Goal: Check status: Check status

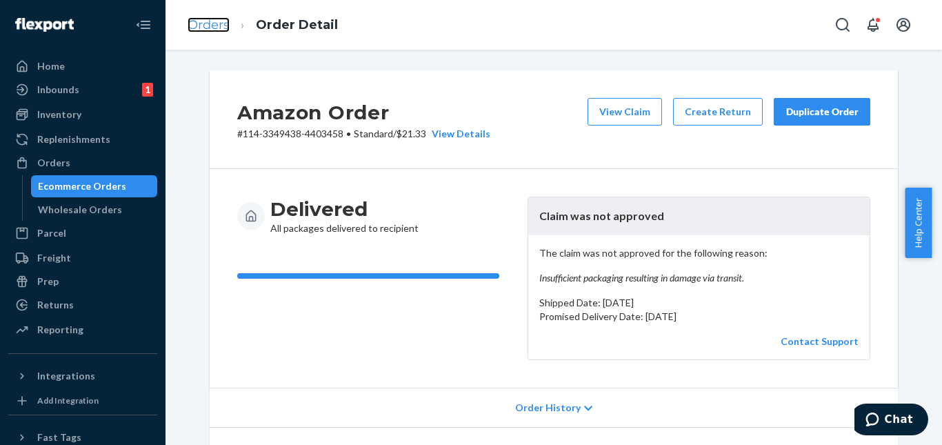
click at [203, 18] on link "Orders" at bounding box center [209, 24] width 42 height 15
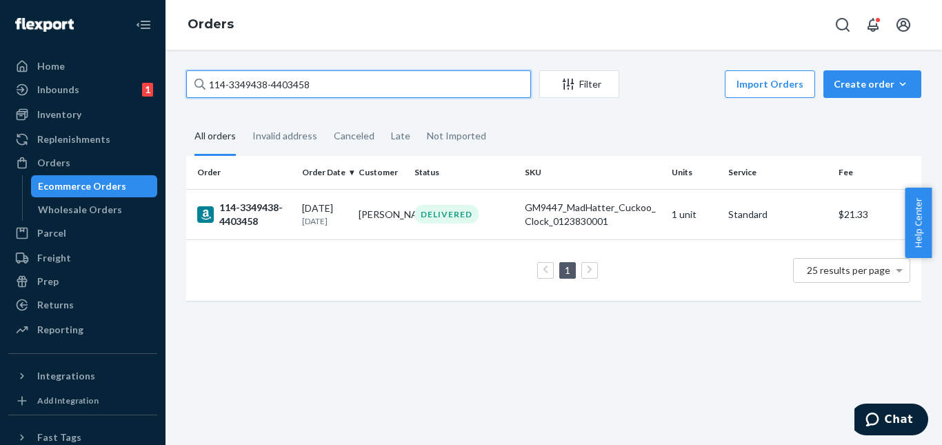
click at [319, 85] on input "114-3349438-4403458" at bounding box center [358, 84] width 345 height 28
paste input "2-9781162-7743457"
type input "112-9781162-7743457"
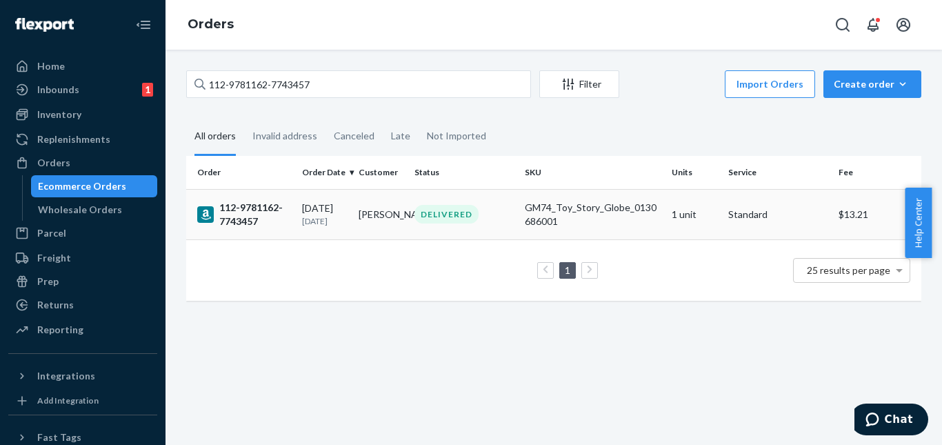
click at [493, 224] on td "DELIVERED" at bounding box center [464, 214] width 110 height 50
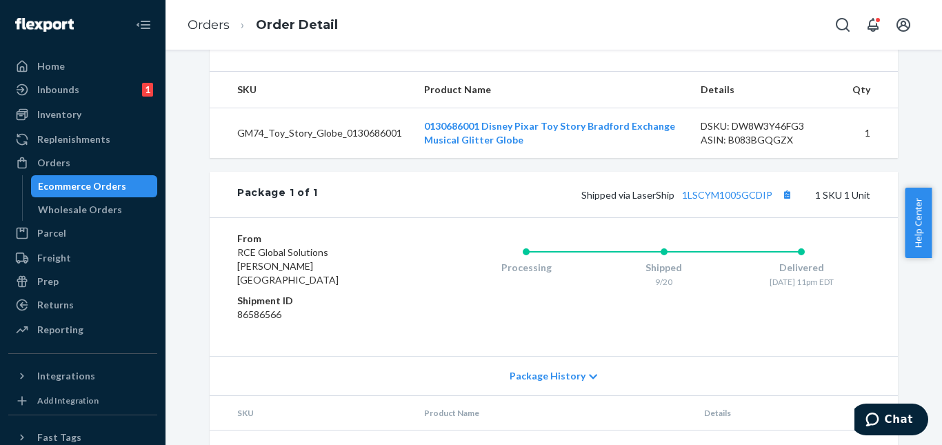
scroll to position [483, 0]
click at [729, 200] on link "1LSCYM1005GCDIP" at bounding box center [727, 194] width 90 height 12
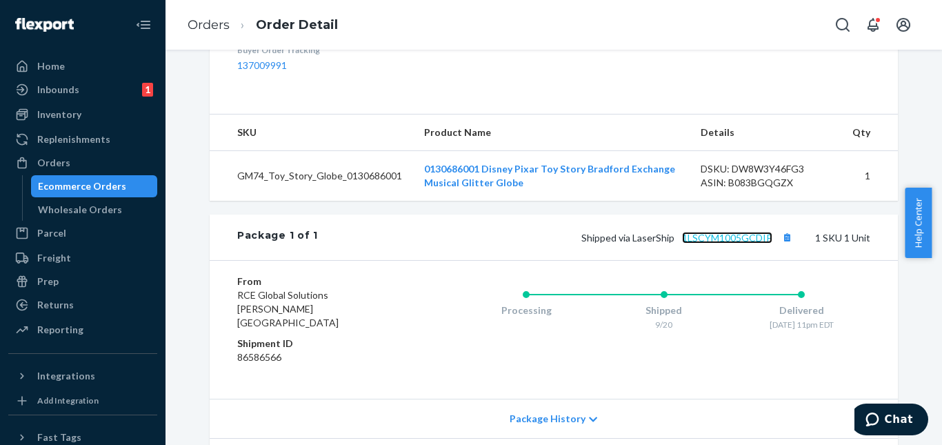
scroll to position [548, 0]
